Goal: Task Accomplishment & Management: Complete application form

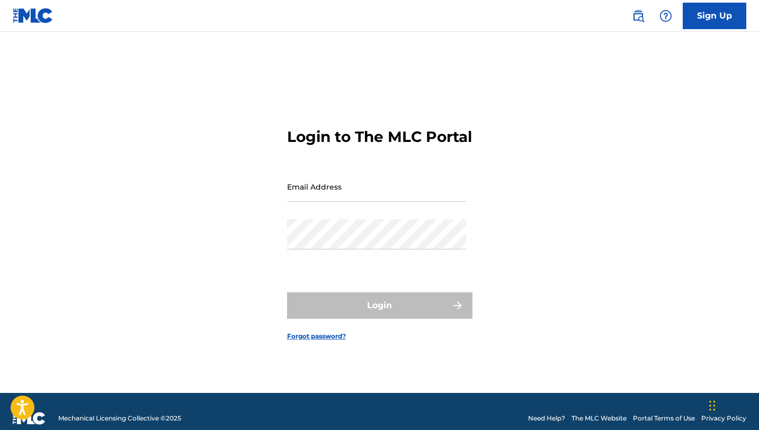
drag, startPoint x: 303, startPoint y: 211, endPoint x: 305, endPoint y: 205, distance: 6.0
click at [304, 210] on div "Email Address" at bounding box center [376, 196] width 179 height 48
click at [304, 202] on input "Email Address" at bounding box center [376, 187] width 179 height 30
type input "[EMAIL_ADDRESS][DOMAIN_NAME]"
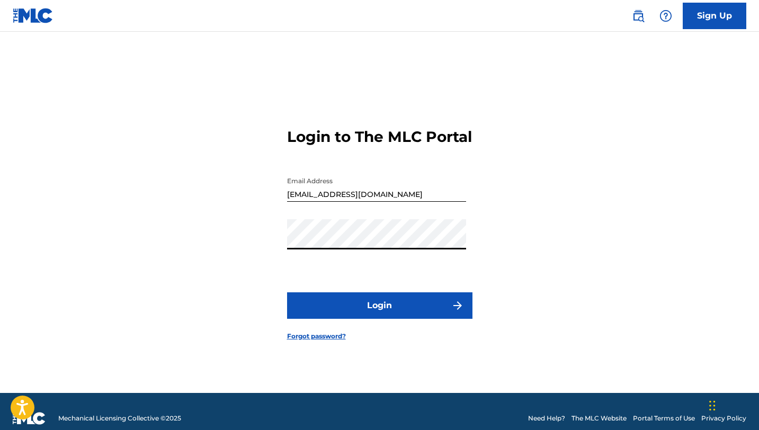
click at [377, 304] on button "Login" at bounding box center [379, 306] width 185 height 26
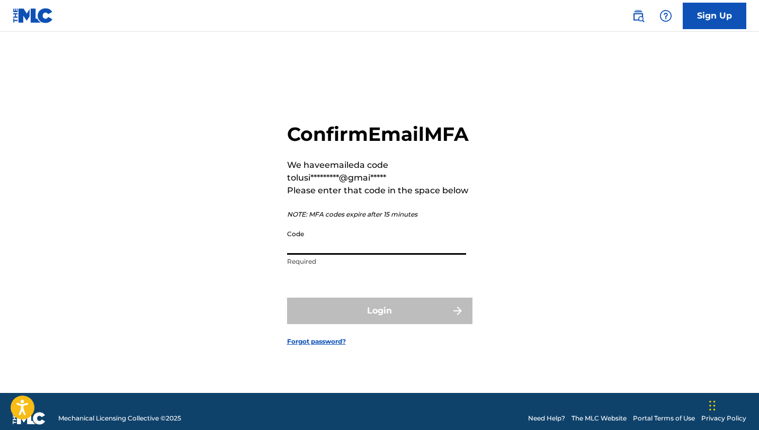
click at [317, 255] on input "Code" at bounding box center [376, 240] width 179 height 30
drag, startPoint x: 333, startPoint y: 232, endPoint x: 313, endPoint y: 261, distance: 35.7
click at [333, 232] on div "Confirm Email MFA We have emailed a code to lusi*********@gmai***** Please ente…" at bounding box center [379, 197] width 185 height 150
click at [318, 255] on input "Code" at bounding box center [376, 240] width 179 height 30
paste input "403740"
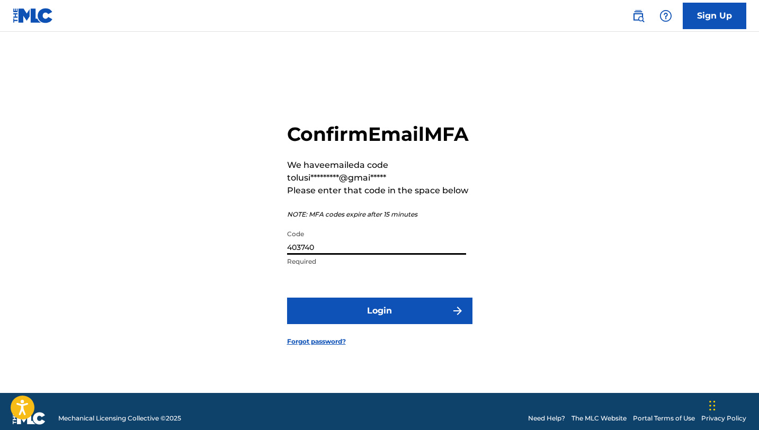
type input "403740"
click at [437, 320] on button "Login" at bounding box center [379, 311] width 185 height 26
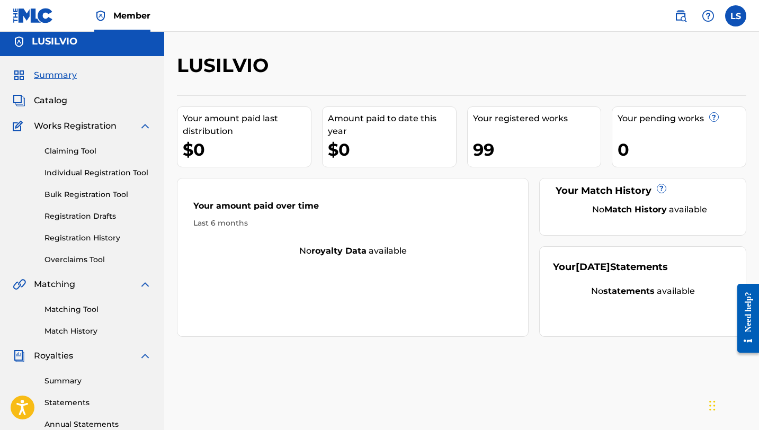
scroll to position [7, 0]
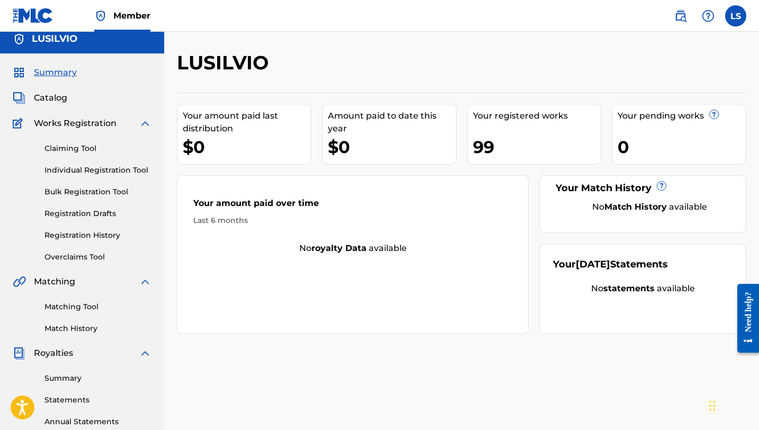
click at [83, 234] on link "Registration History" at bounding box center [98, 235] width 107 height 11
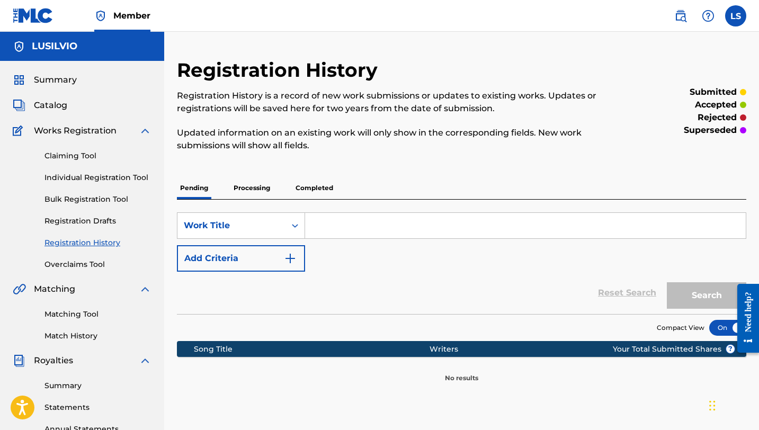
click at [312, 186] on p "Completed" at bounding box center [315, 188] width 44 height 22
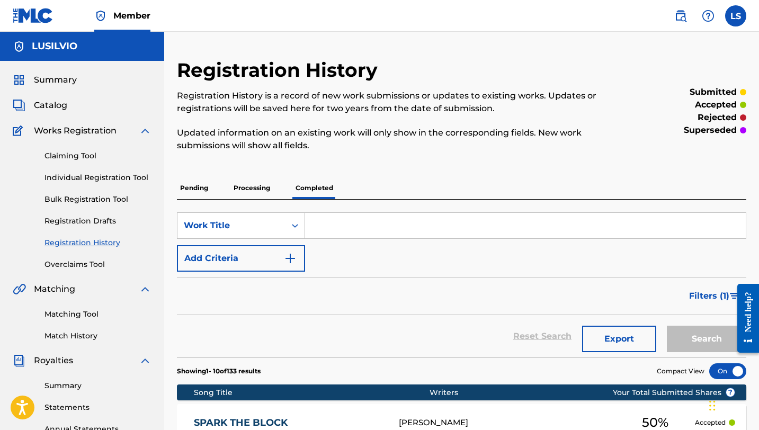
click at [82, 181] on link "Individual Registration Tool" at bounding box center [98, 177] width 107 height 11
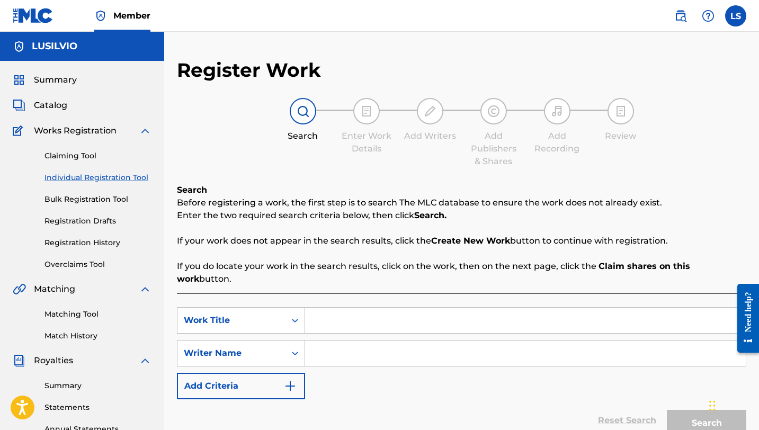
click at [325, 314] on input "Search Form" at bounding box center [525, 320] width 441 height 25
click at [89, 244] on link "Registration History" at bounding box center [98, 242] width 107 height 11
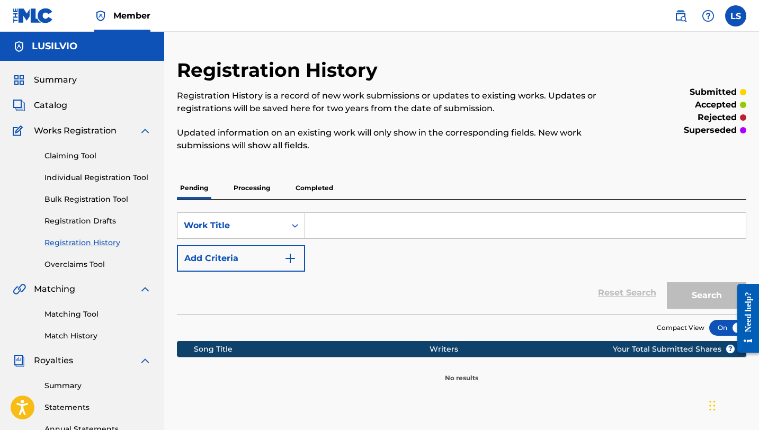
click at [316, 184] on p "Completed" at bounding box center [315, 188] width 44 height 22
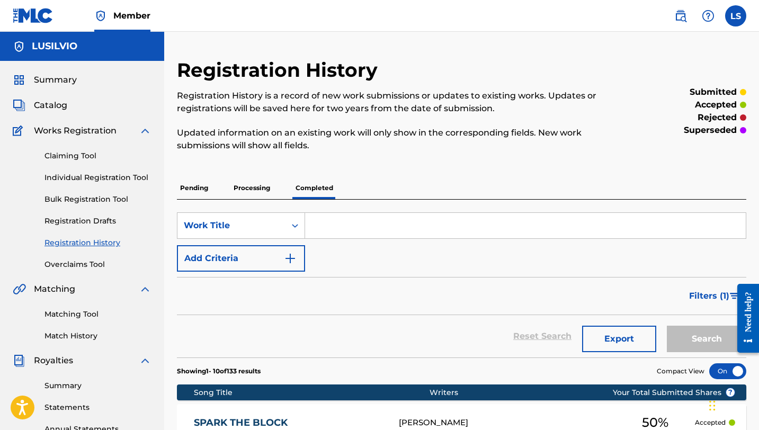
click at [94, 178] on link "Individual Registration Tool" at bounding box center [98, 177] width 107 height 11
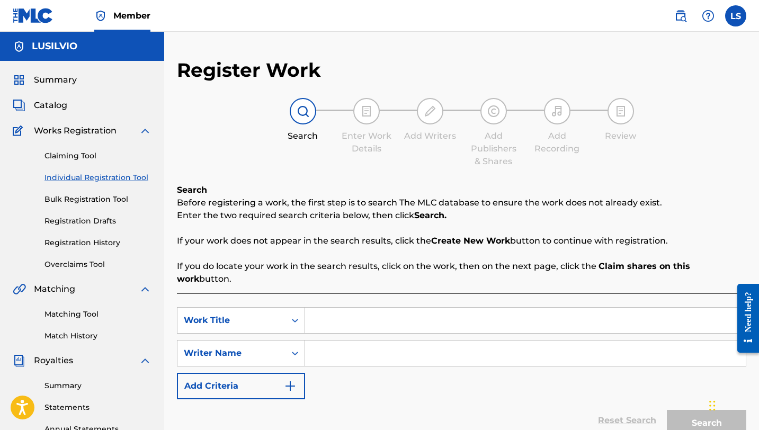
click at [322, 309] on input "Search Form" at bounding box center [525, 320] width 441 height 25
type input "So Close"
click at [339, 341] on input "Search Form" at bounding box center [525, 353] width 441 height 25
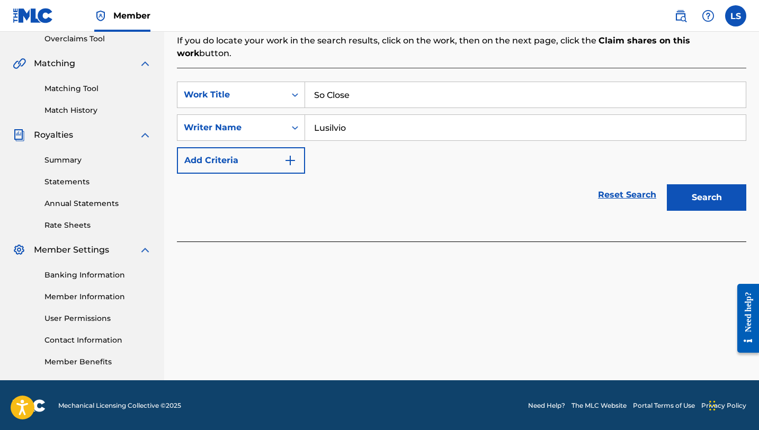
scroll to position [227, 0]
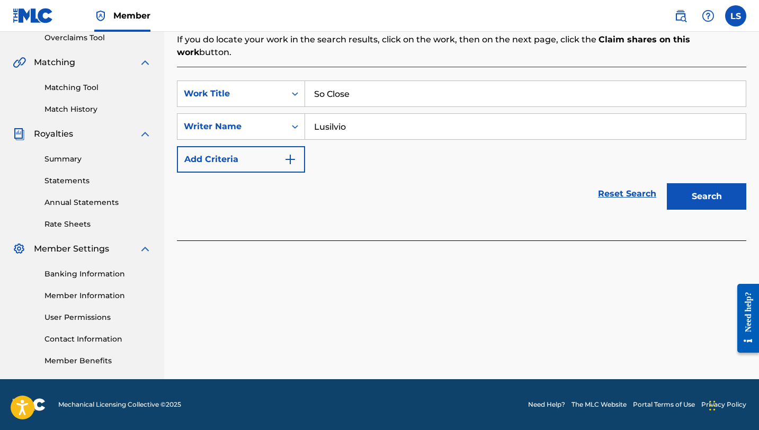
type input "Lusilvio"
drag, startPoint x: 711, startPoint y: 174, endPoint x: 696, endPoint y: 197, distance: 27.9
click at [711, 183] on button "Search" at bounding box center [706, 196] width 79 height 26
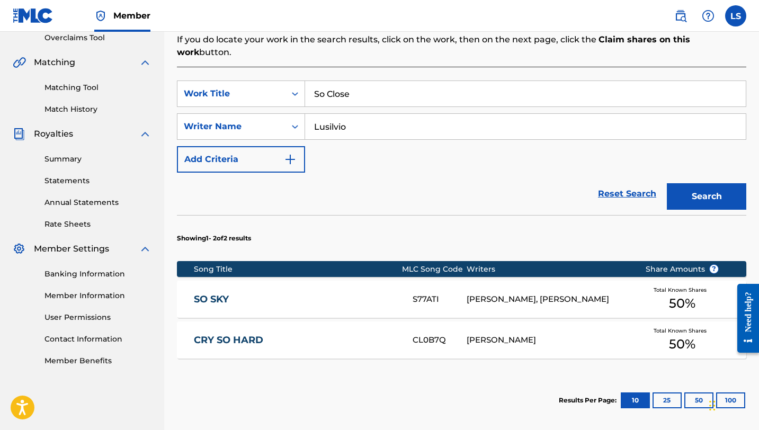
scroll to position [323, 0]
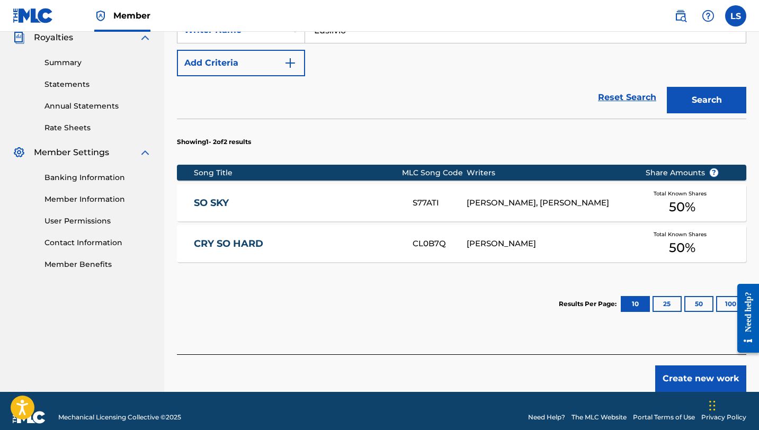
click at [695, 366] on button "Create new work" at bounding box center [701, 379] width 91 height 26
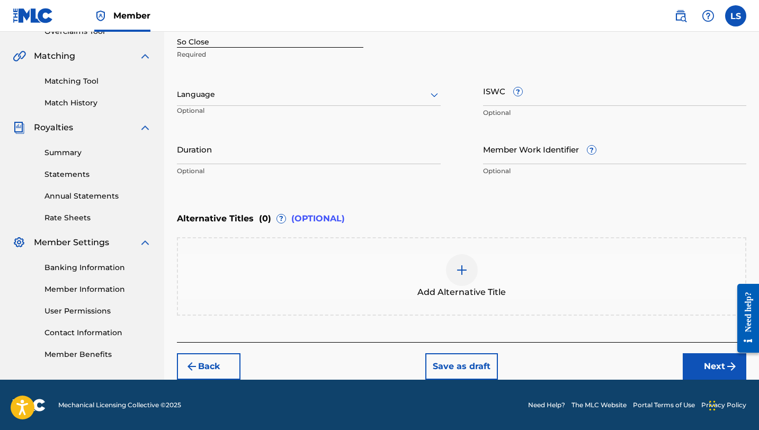
click at [292, 98] on div at bounding box center [309, 94] width 264 height 13
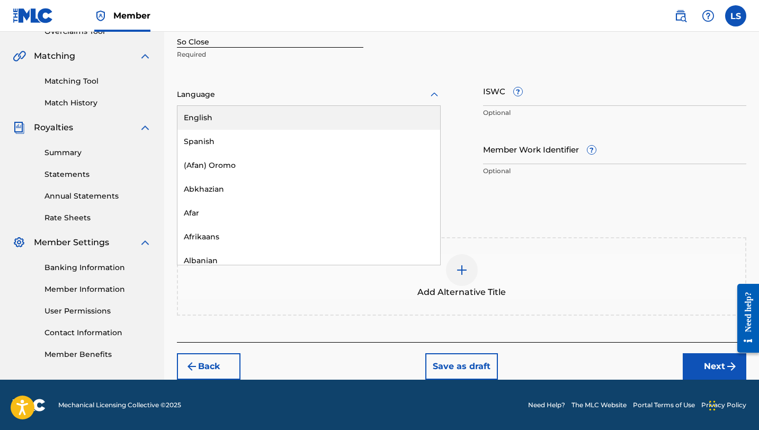
click at [244, 111] on div "English" at bounding box center [309, 118] width 263 height 24
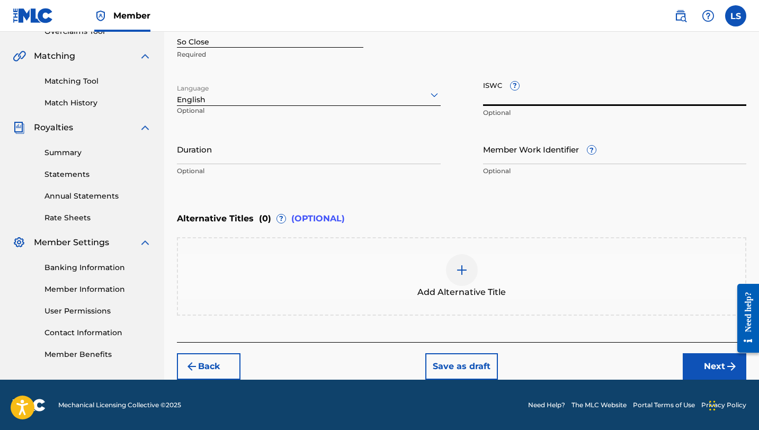
paste input "T3352733309"
type input "T3352733309"
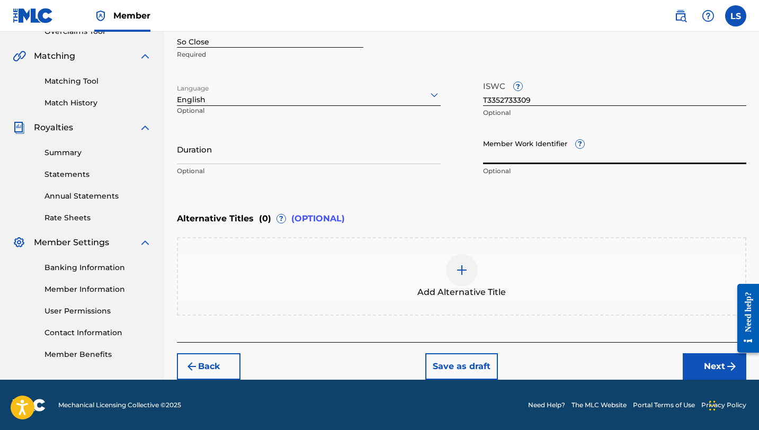
paste input "932173212"
type input "932173212"
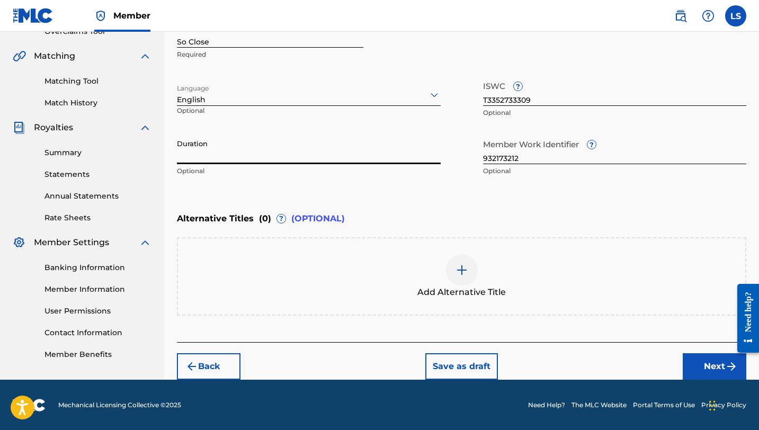
click at [210, 154] on input "Duration" at bounding box center [309, 149] width 264 height 30
type input "04:21"
click at [700, 354] on button "Next" at bounding box center [715, 366] width 64 height 26
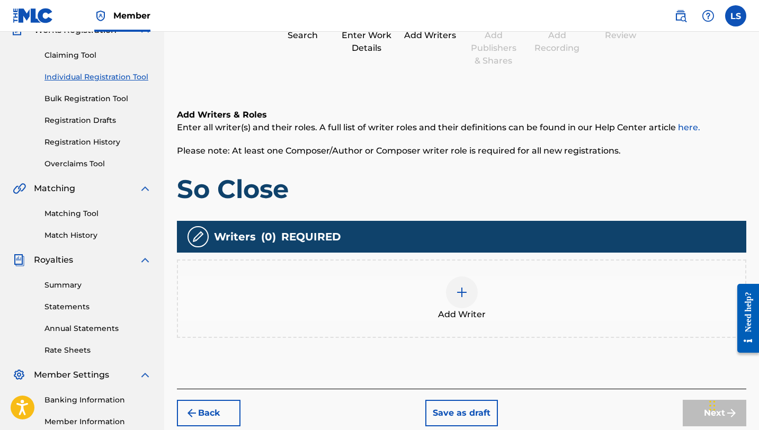
scroll to position [101, 0]
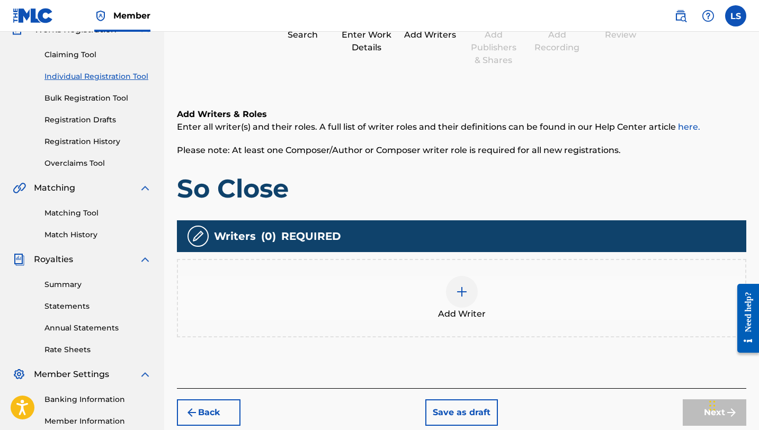
click at [456, 297] on img at bounding box center [462, 292] width 13 height 13
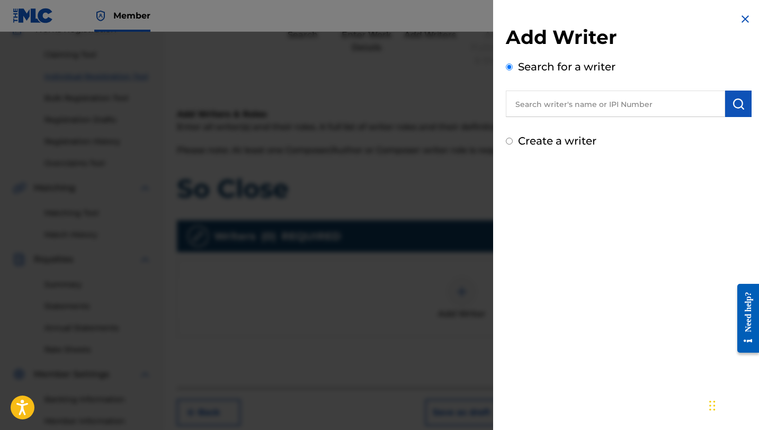
drag, startPoint x: 595, startPoint y: 117, endPoint x: 589, endPoint y: 112, distance: 7.5
click at [595, 117] on input "text" at bounding box center [615, 104] width 219 height 26
click at [579, 106] on input "text" at bounding box center [615, 104] width 219 height 26
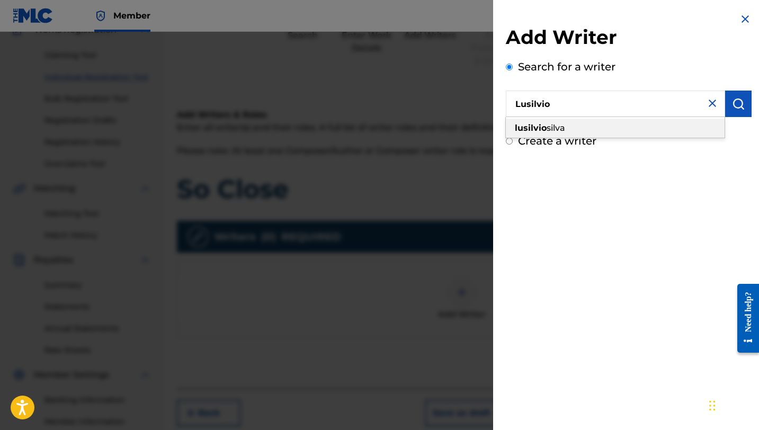
click at [569, 130] on div "[PERSON_NAME]" at bounding box center [615, 128] width 219 height 19
type input "[PERSON_NAME]"
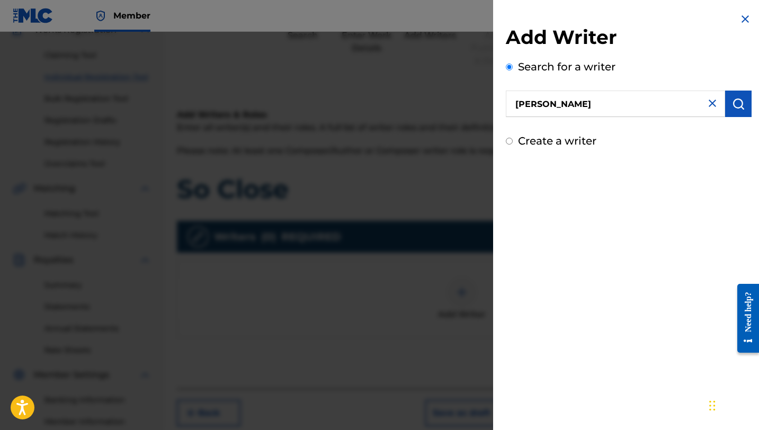
click at [738, 113] on button "submit" at bounding box center [738, 104] width 26 height 26
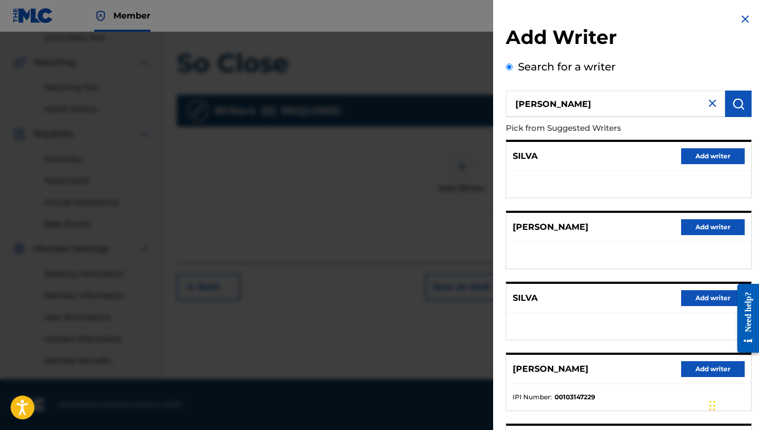
scroll to position [119, 0]
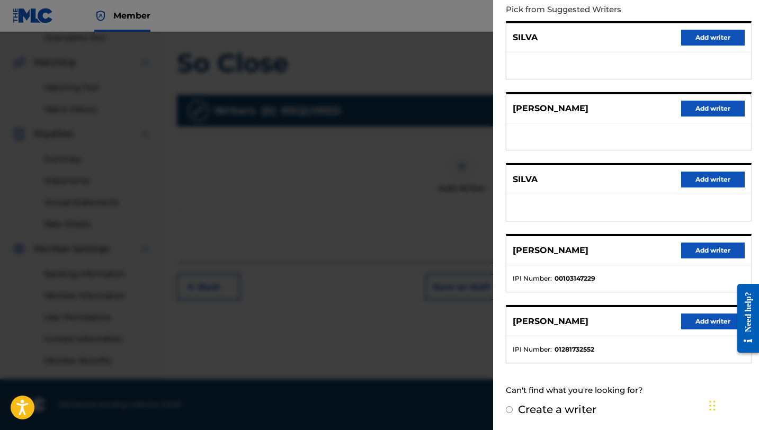
click at [685, 320] on button "Add writer" at bounding box center [713, 322] width 64 height 16
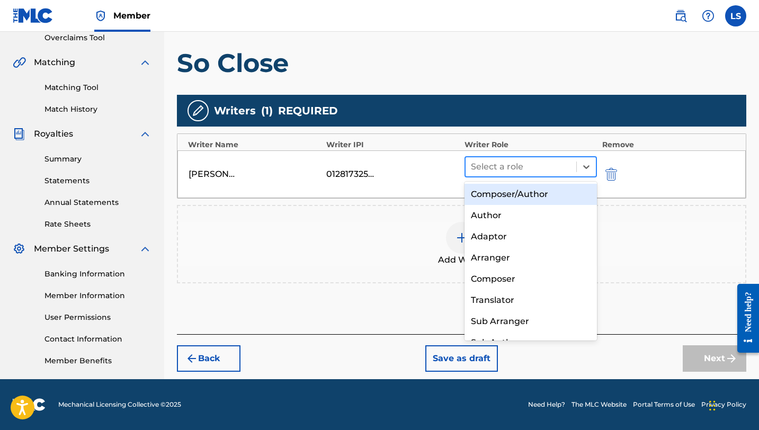
click at [484, 172] on div at bounding box center [521, 167] width 100 height 15
click at [500, 195] on div "Composer/Author" at bounding box center [531, 194] width 132 height 21
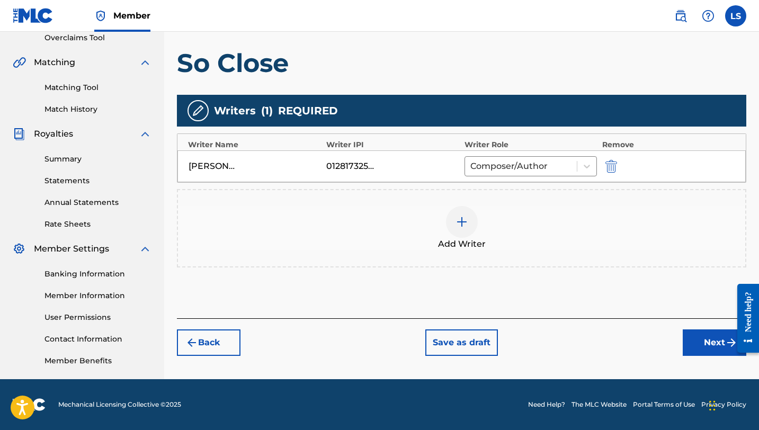
click at [703, 349] on button "Next" at bounding box center [715, 343] width 64 height 26
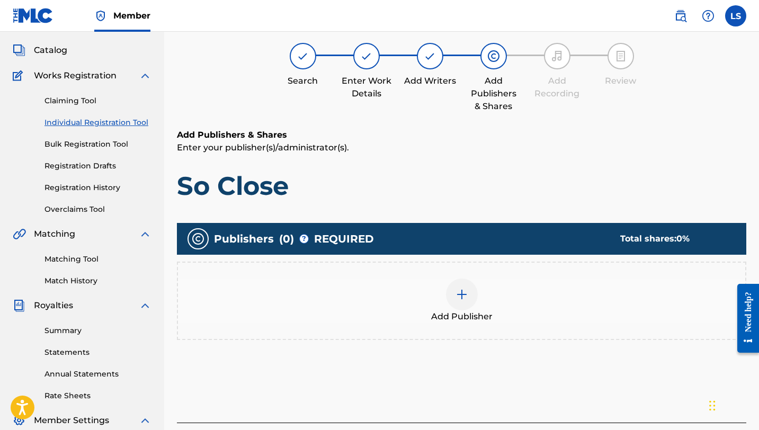
click at [458, 300] on div at bounding box center [462, 295] width 32 height 32
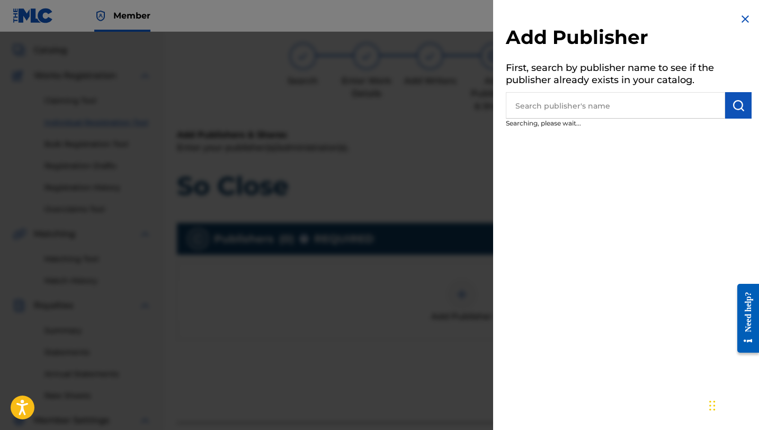
scroll to position [57, 0]
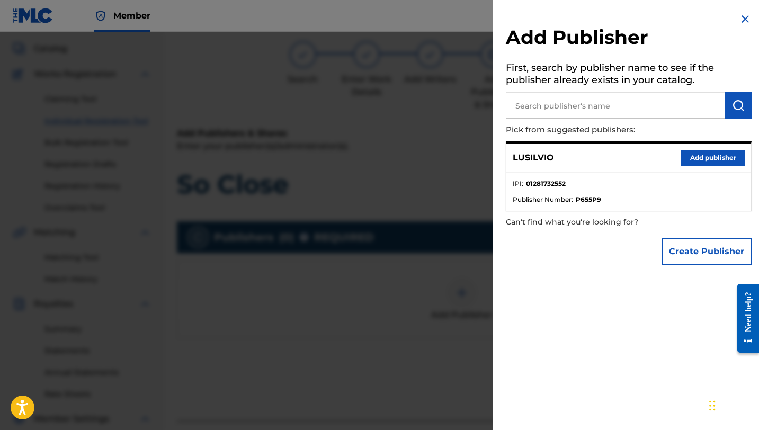
drag, startPoint x: 710, startPoint y: 158, endPoint x: 704, endPoint y: 163, distance: 7.5
click at [710, 158] on button "Add publisher" at bounding box center [713, 158] width 64 height 16
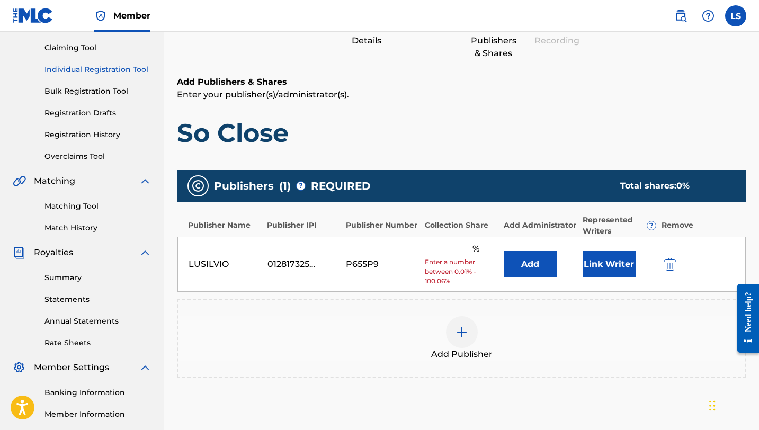
scroll to position [117, 0]
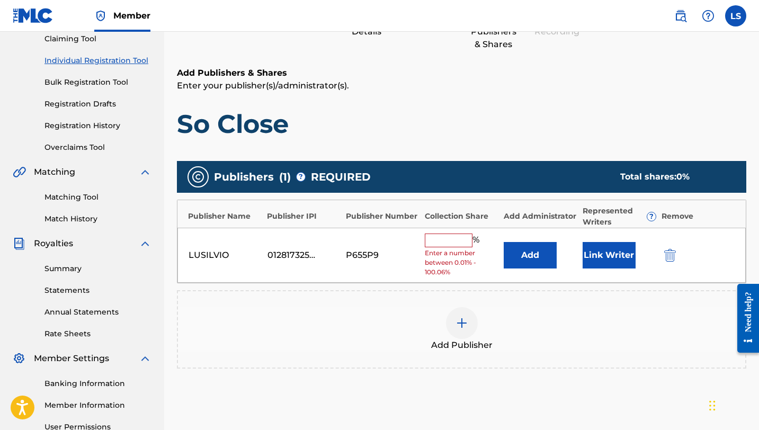
click at [433, 240] on input "text" at bounding box center [449, 241] width 48 height 14
type input "50"
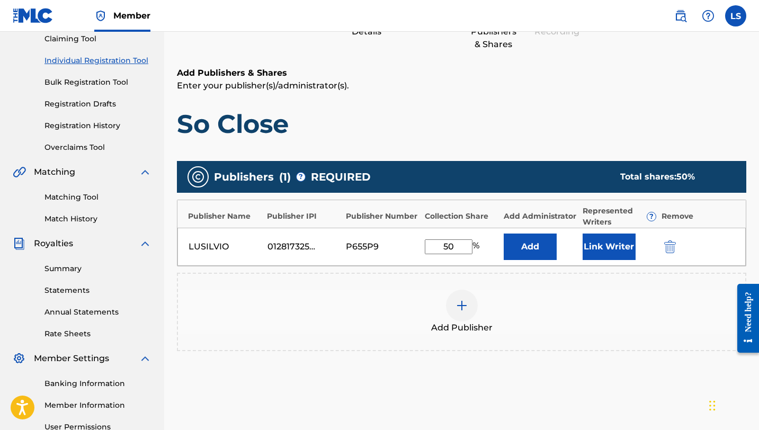
click at [615, 247] on button "Link Writer" at bounding box center [609, 247] width 53 height 26
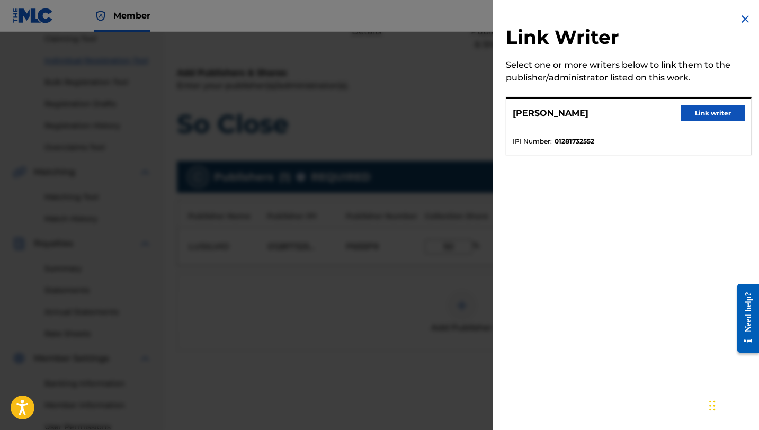
click at [705, 112] on button "Link writer" at bounding box center [713, 113] width 64 height 16
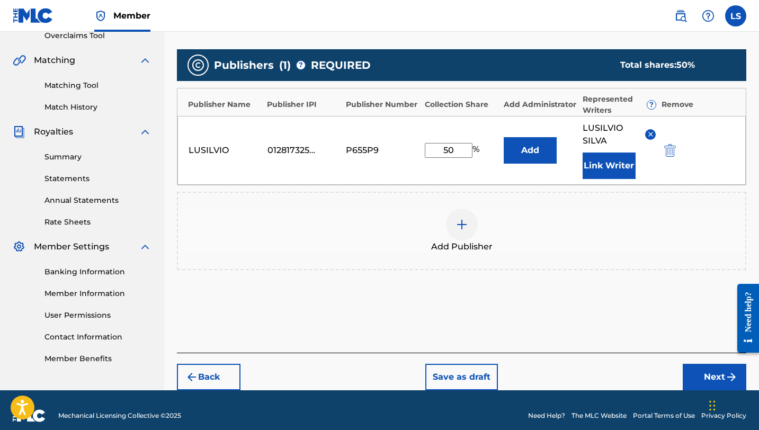
scroll to position [240, 0]
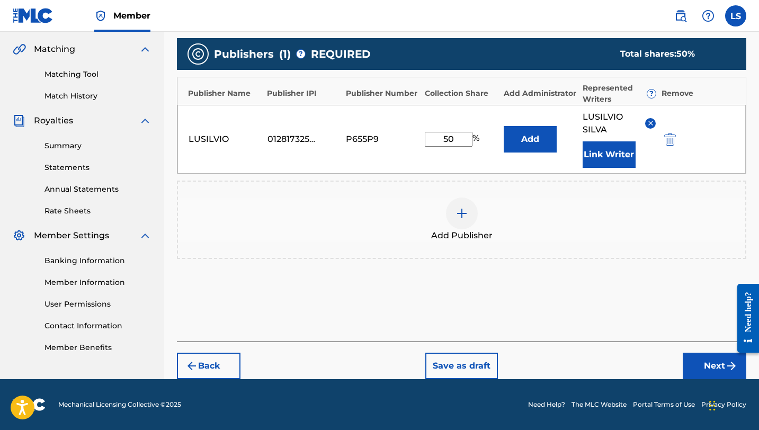
click at [707, 365] on button "Next" at bounding box center [715, 366] width 64 height 26
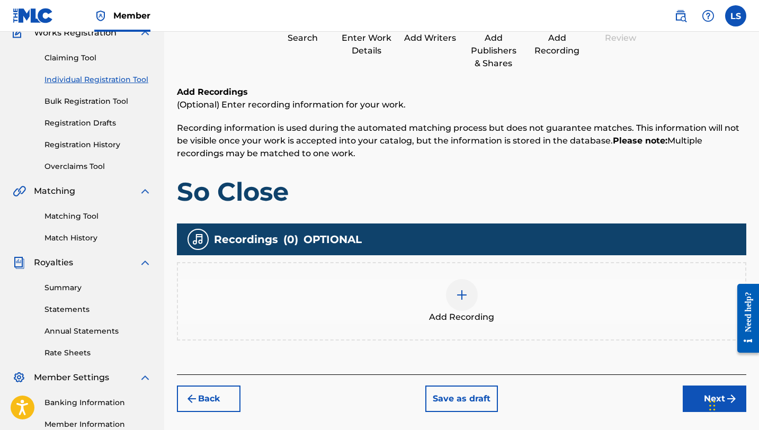
scroll to position [117, 0]
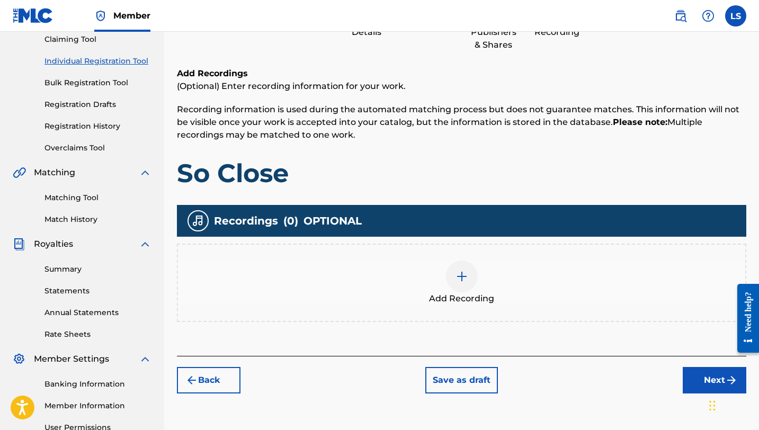
click at [462, 272] on img at bounding box center [462, 276] width 13 height 13
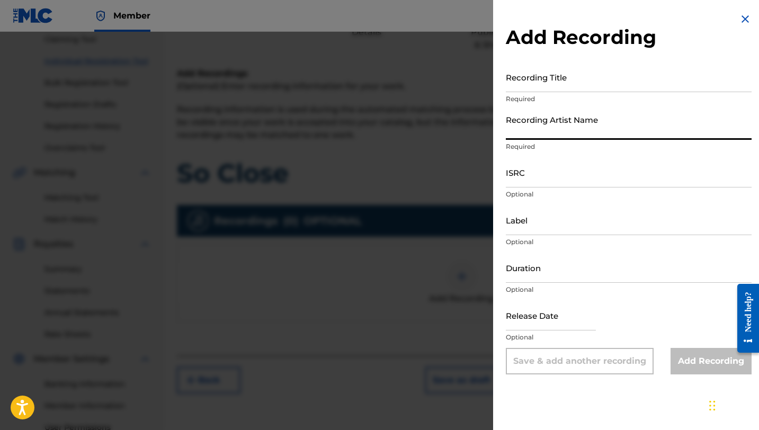
drag, startPoint x: 552, startPoint y: 128, endPoint x: 555, endPoint y: 144, distance: 16.2
click at [552, 134] on input "Recording Artist Name" at bounding box center [629, 125] width 246 height 30
click at [559, 87] on input "Recording Title" at bounding box center [629, 77] width 246 height 30
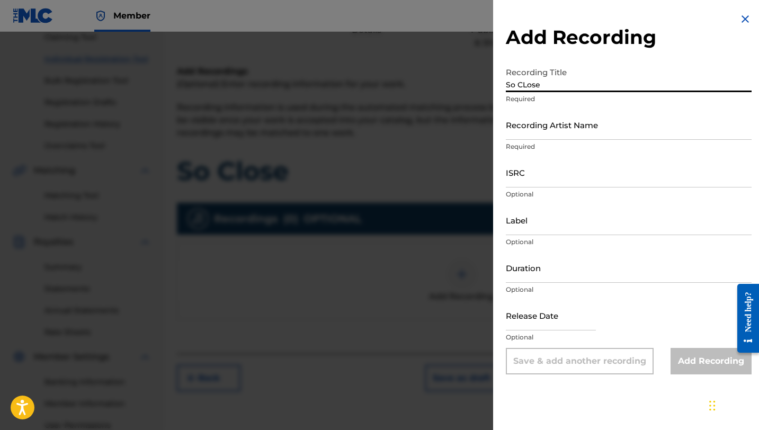
scroll to position [119, 0]
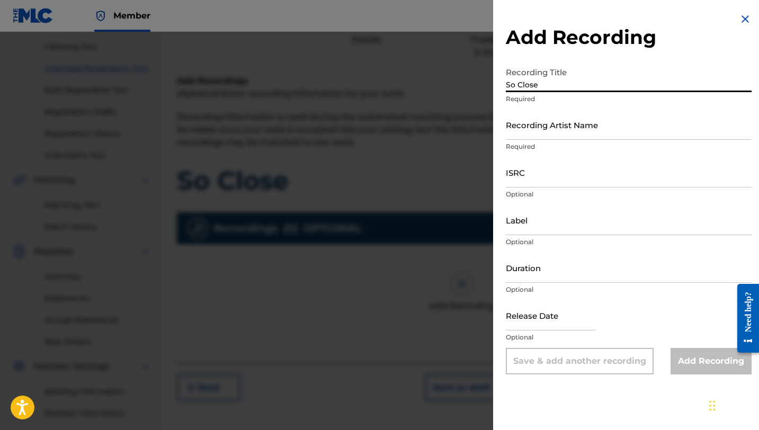
type input "So Close"
click at [591, 132] on input "Recording Artist Name" at bounding box center [629, 125] width 246 height 30
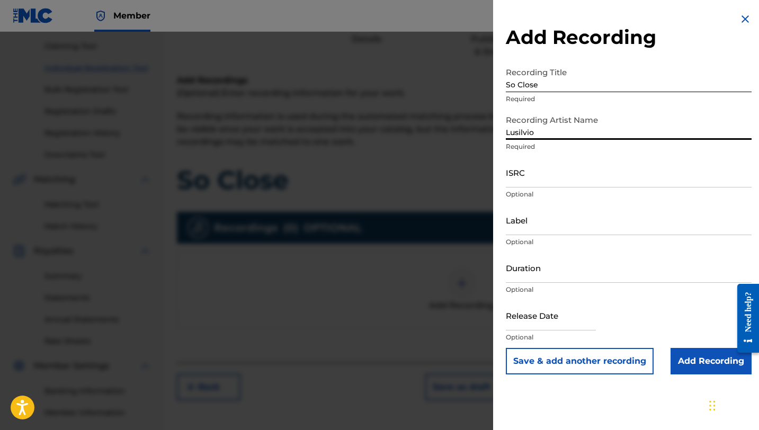
type input "Lusilvio"
paste input "QT3EX2501807"
type input "QT3EX2501807"
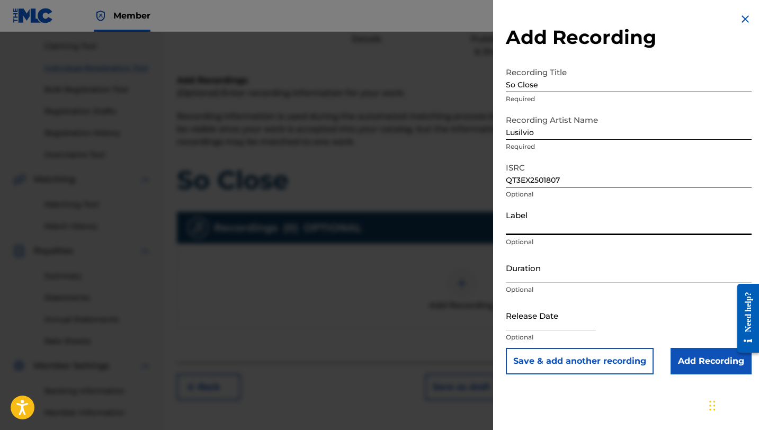
click at [528, 224] on input "Label" at bounding box center [629, 220] width 246 height 30
type input "[PERSON_NAME] DELIVERY INC"
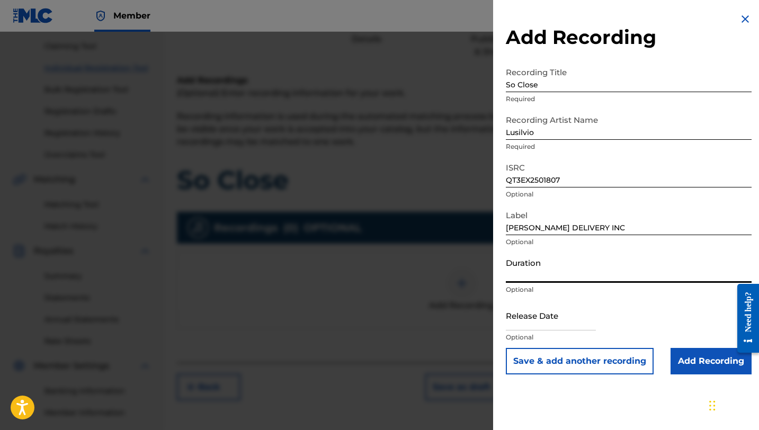
click at [534, 272] on input "Duration" at bounding box center [629, 268] width 246 height 30
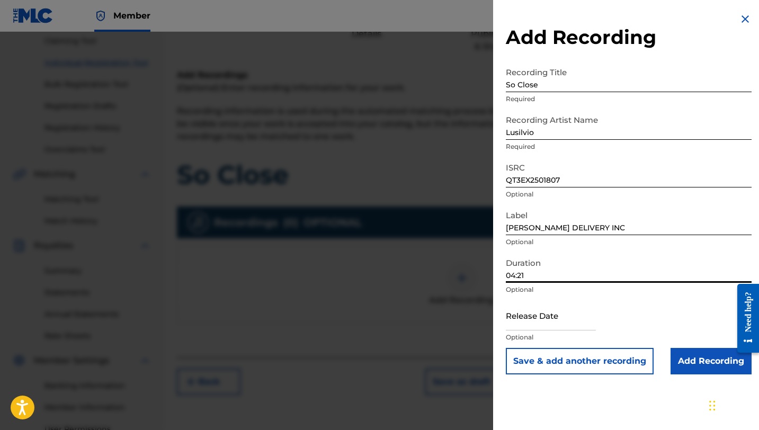
type input "04:21"
click at [537, 327] on input "text" at bounding box center [551, 315] width 90 height 30
select select "8"
select select "2025"
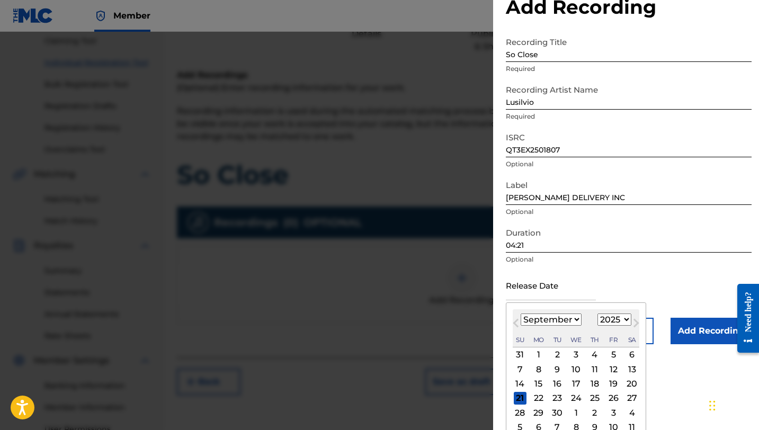
scroll to position [41, 0]
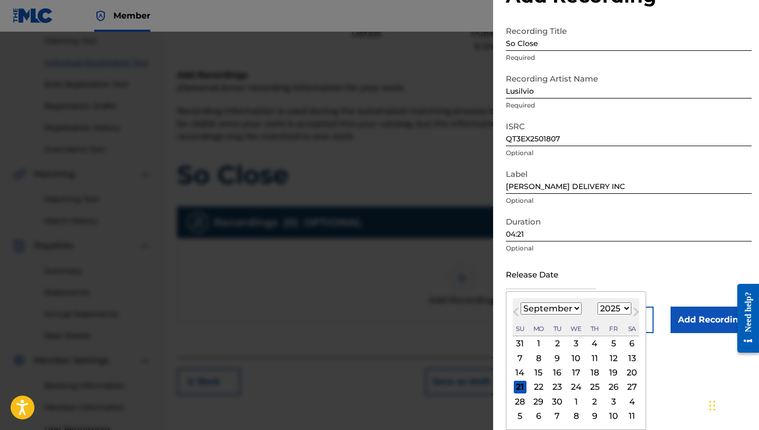
click at [577, 372] on div "17" at bounding box center [576, 373] width 13 height 13
type input "[DATE]"
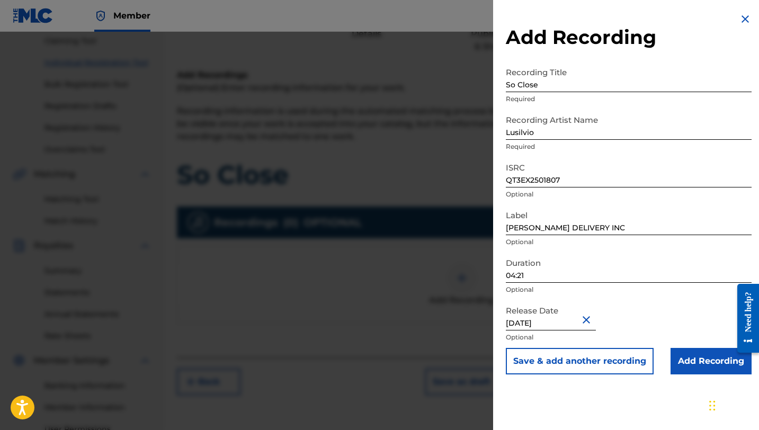
scroll to position [0, 0]
click at [702, 368] on input "Add Recording" at bounding box center [711, 361] width 81 height 26
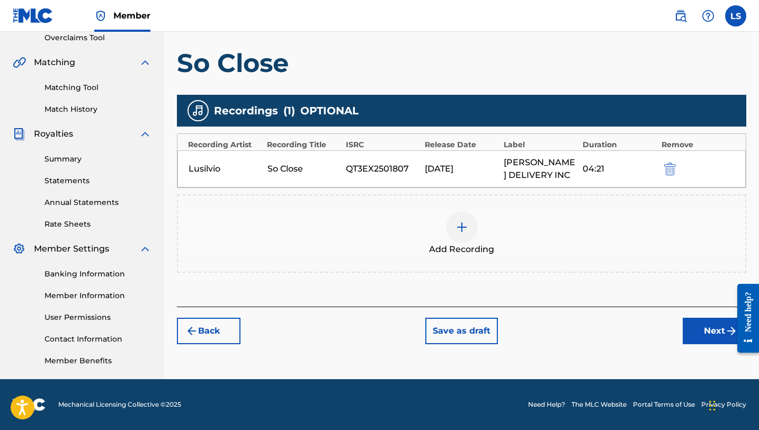
click at [713, 329] on button "Next" at bounding box center [715, 331] width 64 height 26
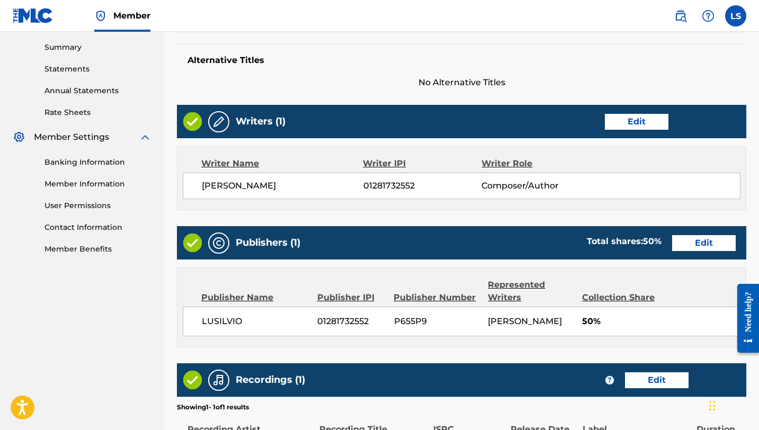
scroll to position [477, 0]
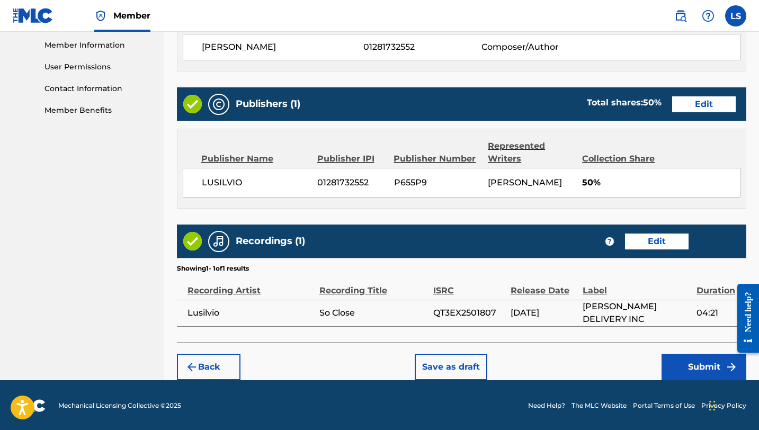
click at [684, 370] on button "Submit" at bounding box center [704, 367] width 85 height 26
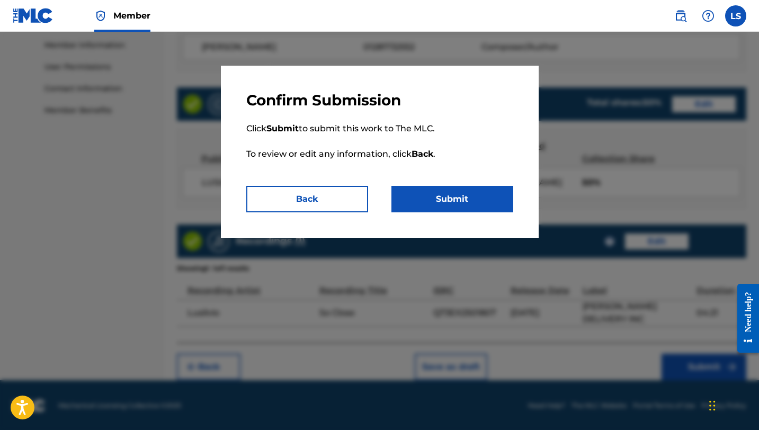
click at [462, 206] on button "Submit" at bounding box center [453, 199] width 122 height 26
